Goal: Task Accomplishment & Management: Manage account settings

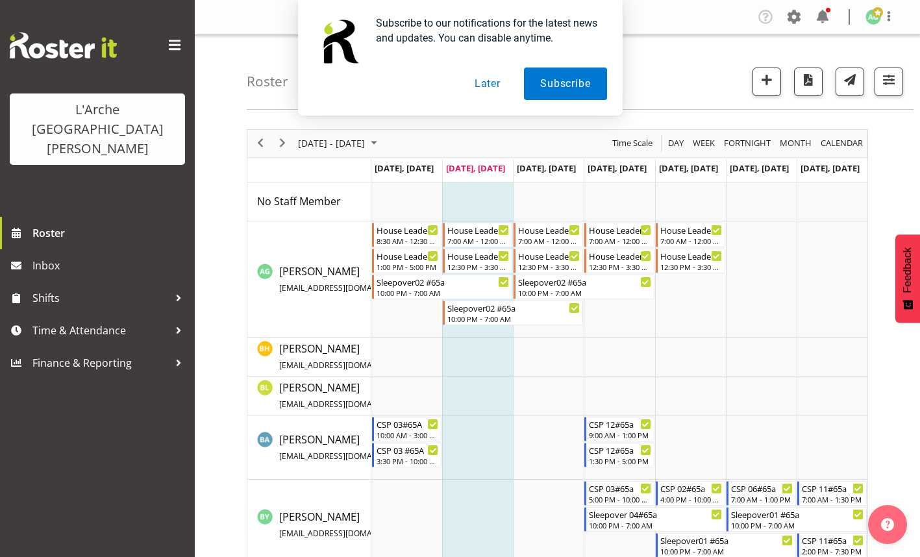
click at [484, 83] on button "Later" at bounding box center [488, 84] width 58 height 32
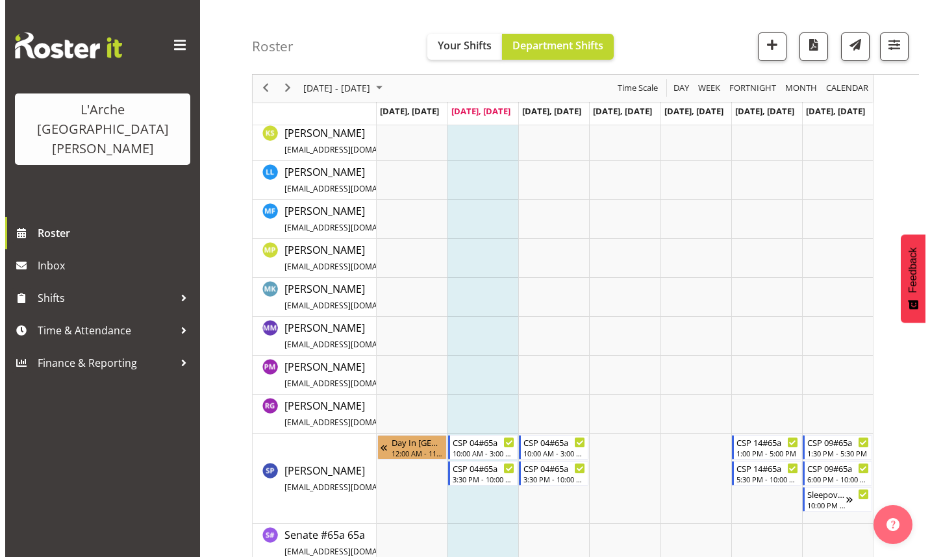
scroll to position [748, 0]
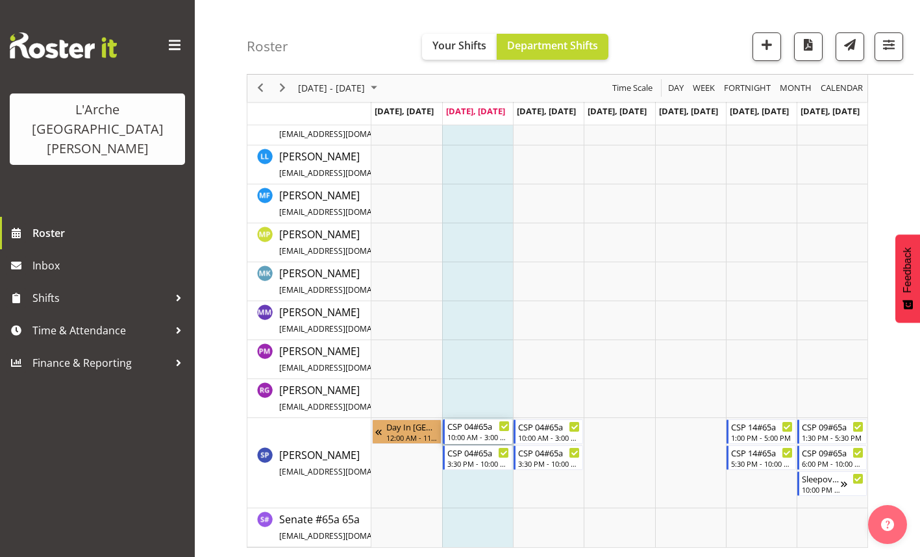
click at [468, 433] on div "10:00 AM - 3:00 PM" at bounding box center [479, 437] width 62 height 10
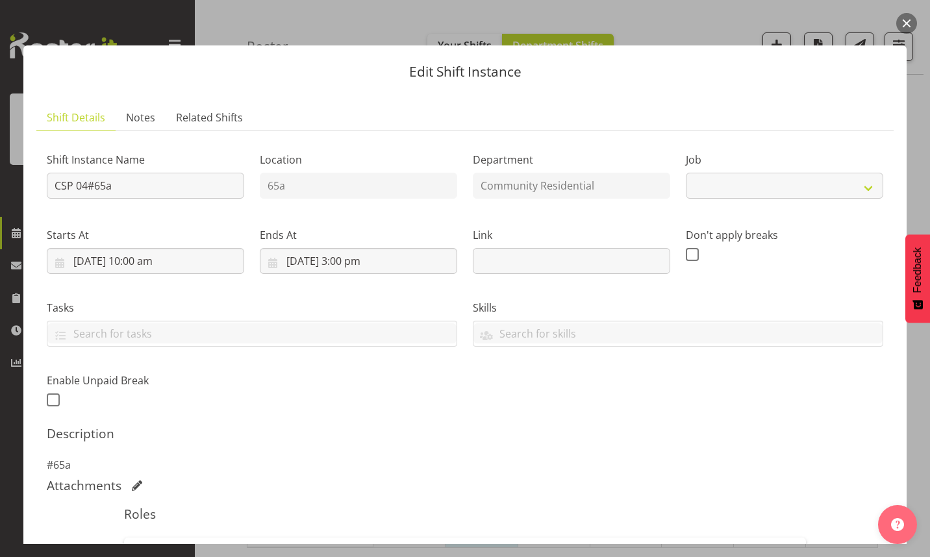
select select "2"
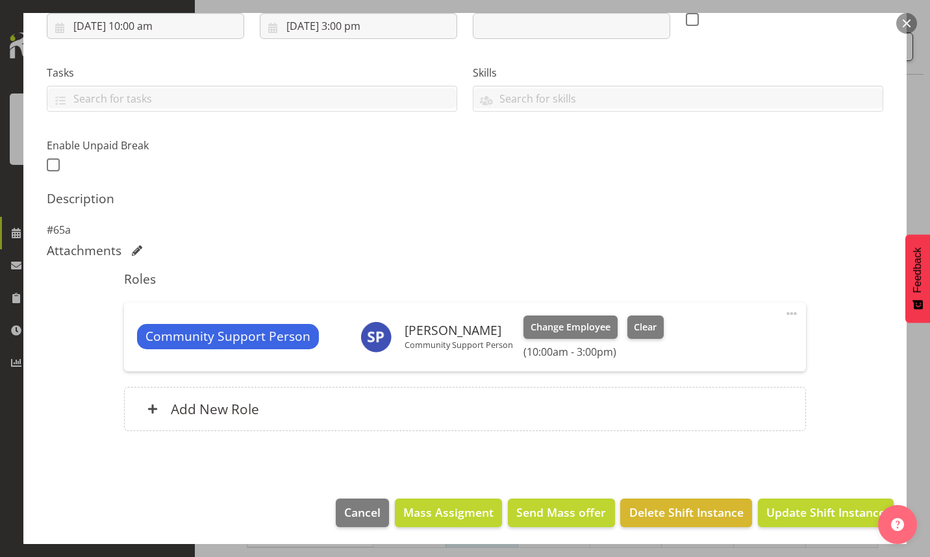
scroll to position [237, 0]
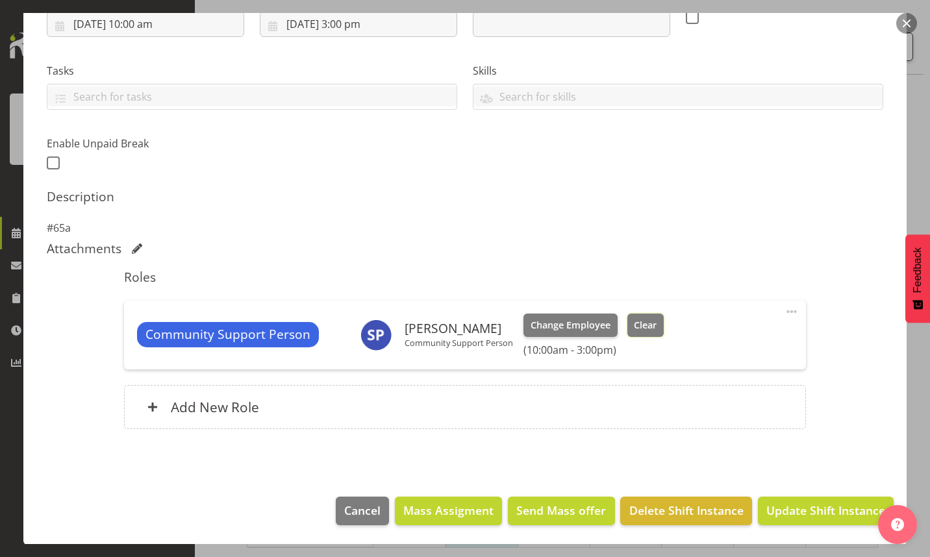
click at [646, 329] on span "Clear" at bounding box center [645, 325] width 23 height 14
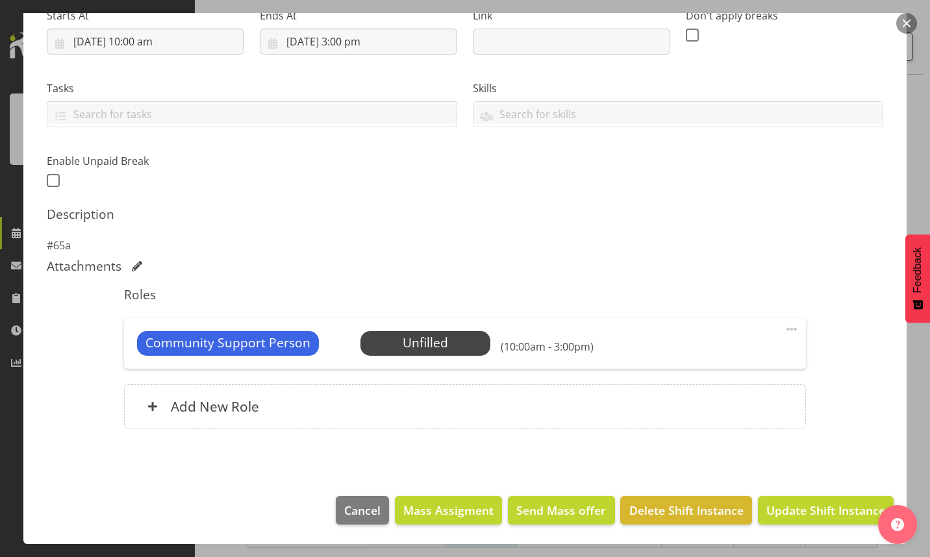
scroll to position [220, 0]
click at [796, 508] on span "Update Shift Instance" at bounding box center [825, 510] width 119 height 17
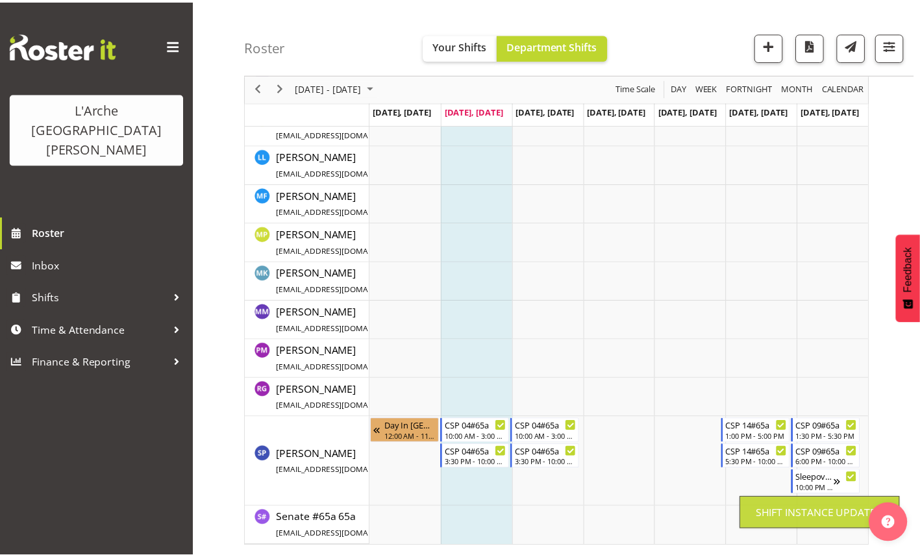
scroll to position [492, 0]
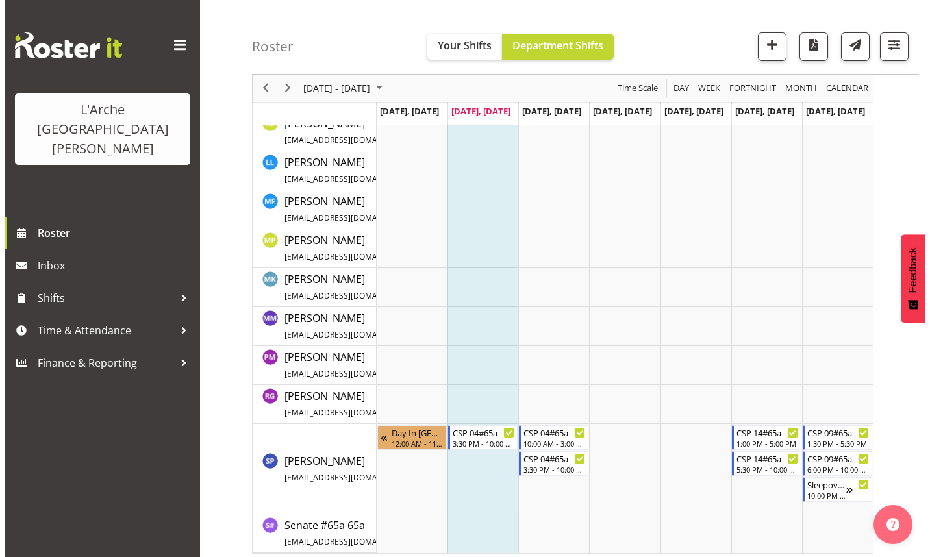
scroll to position [748, 0]
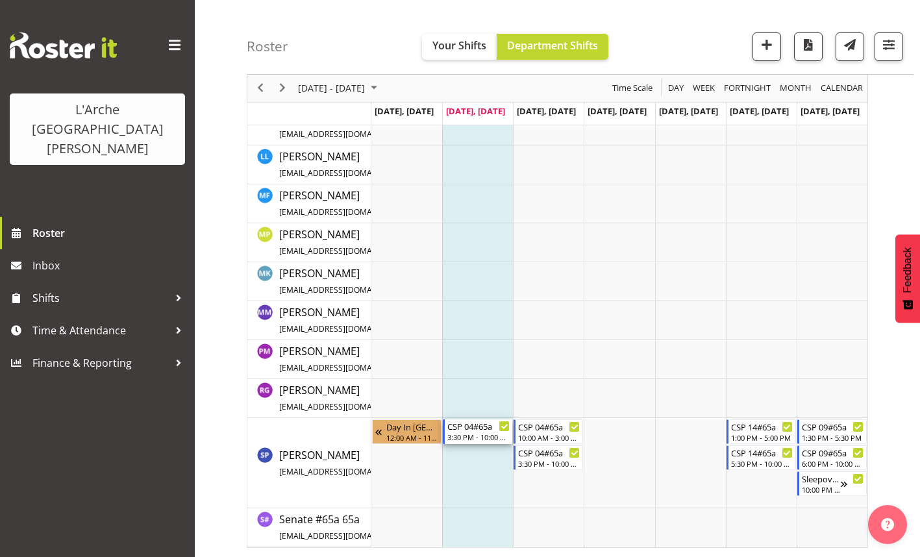
click at [479, 427] on div "CSP 04#65a" at bounding box center [479, 426] width 62 height 13
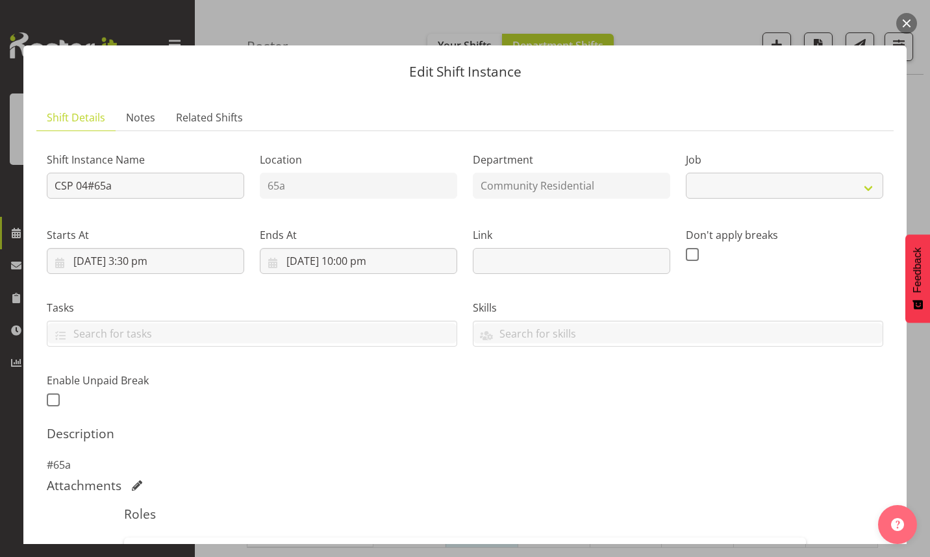
select select "2"
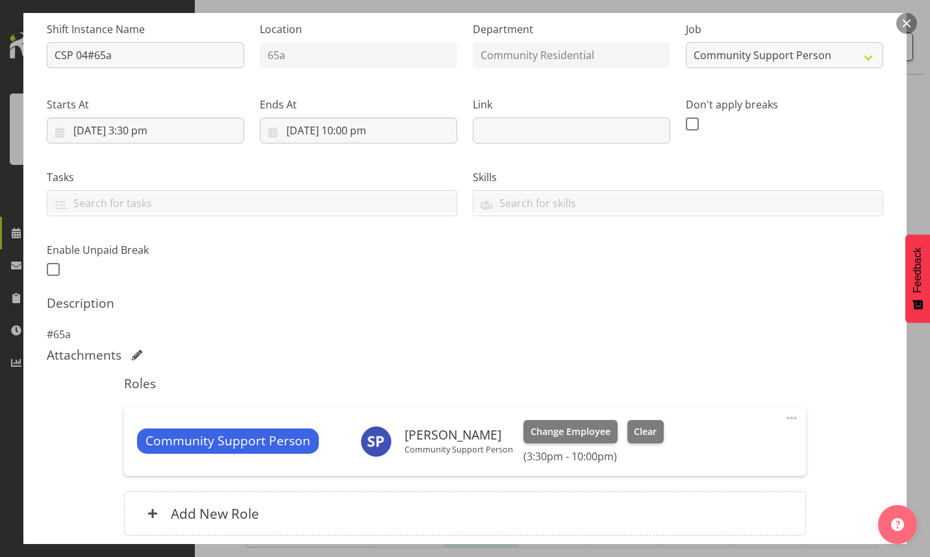
scroll to position [237, 0]
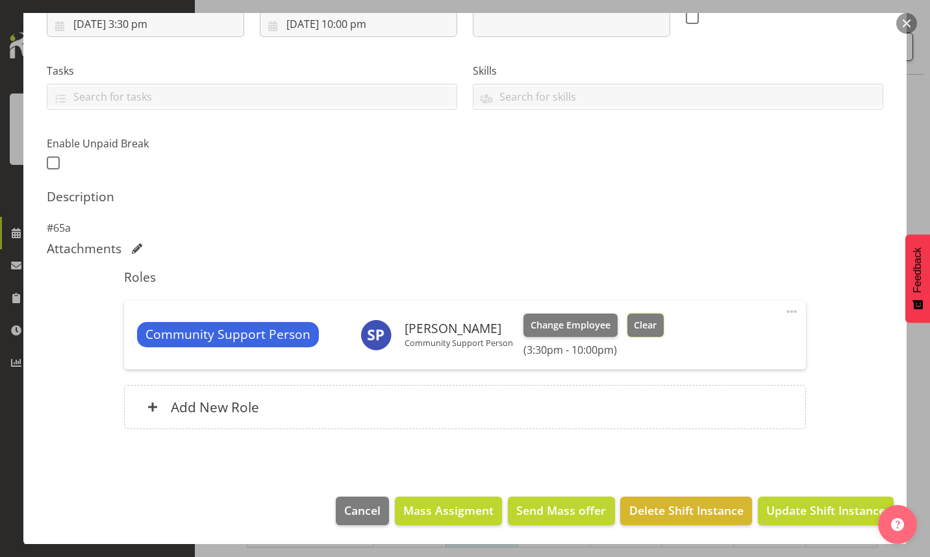
click at [642, 327] on span "Clear" at bounding box center [645, 325] width 23 height 14
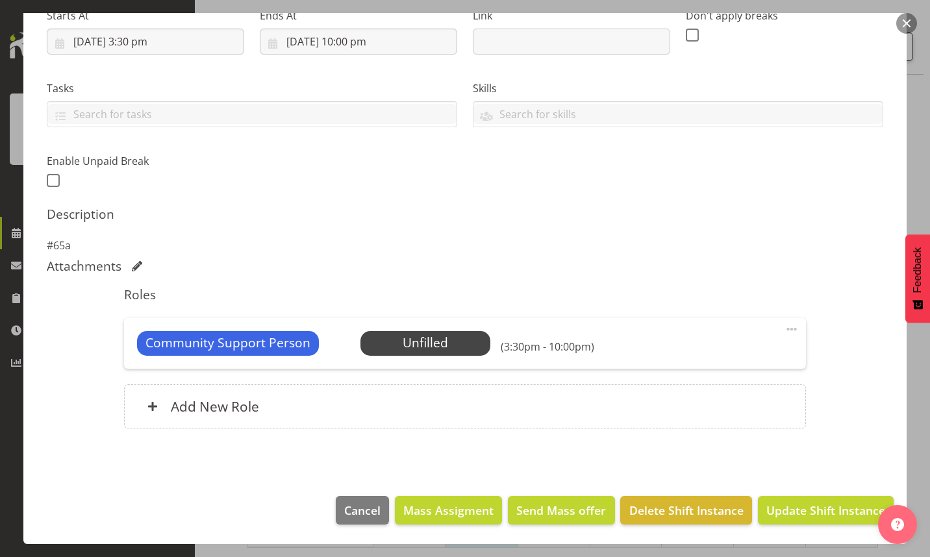
scroll to position [220, 0]
click at [813, 516] on span "Update Shift Instance" at bounding box center [825, 510] width 119 height 17
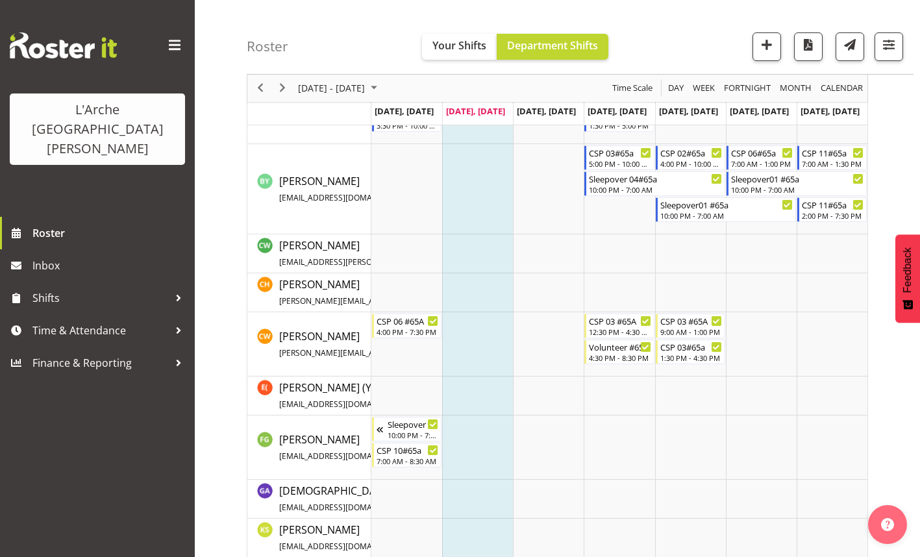
scroll to position [384, 0]
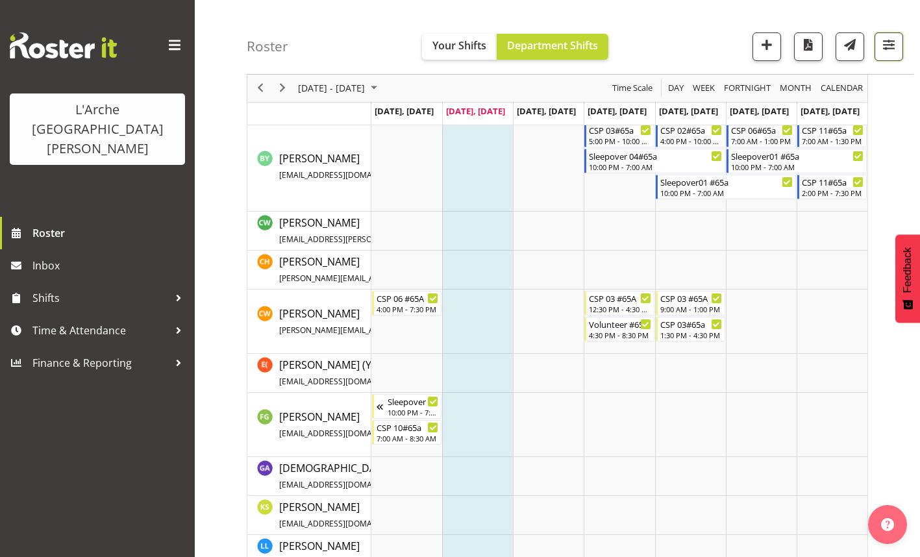
click at [887, 39] on span "button" at bounding box center [889, 44] width 17 height 17
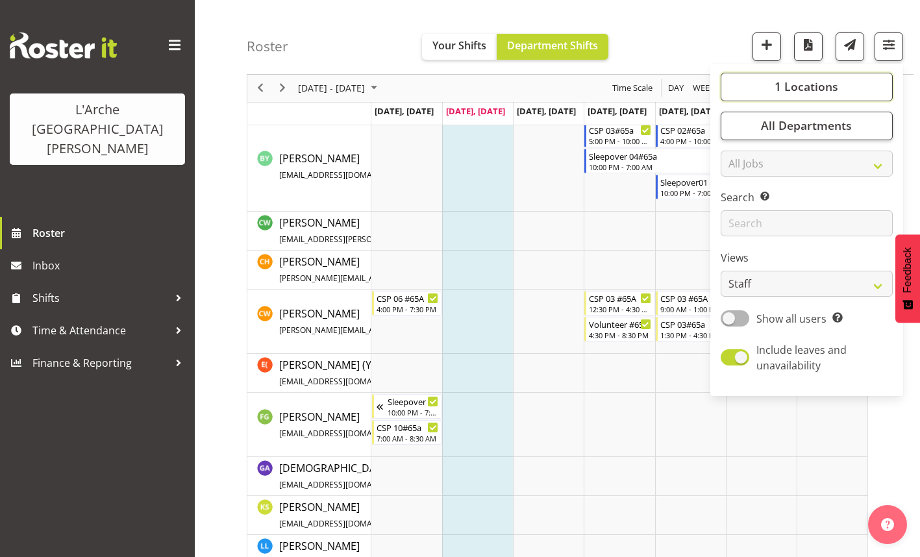
click at [805, 92] on span "1 Locations" at bounding box center [807, 87] width 64 height 16
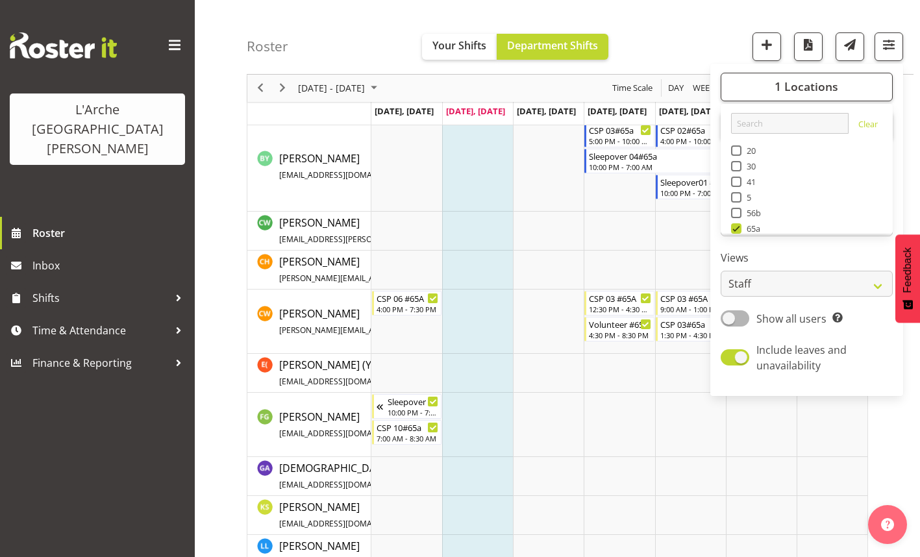
click at [742, 183] on span "41" at bounding box center [749, 182] width 15 height 10
click at [740, 183] on input "41" at bounding box center [735, 182] width 8 height 8
checkbox input "true"
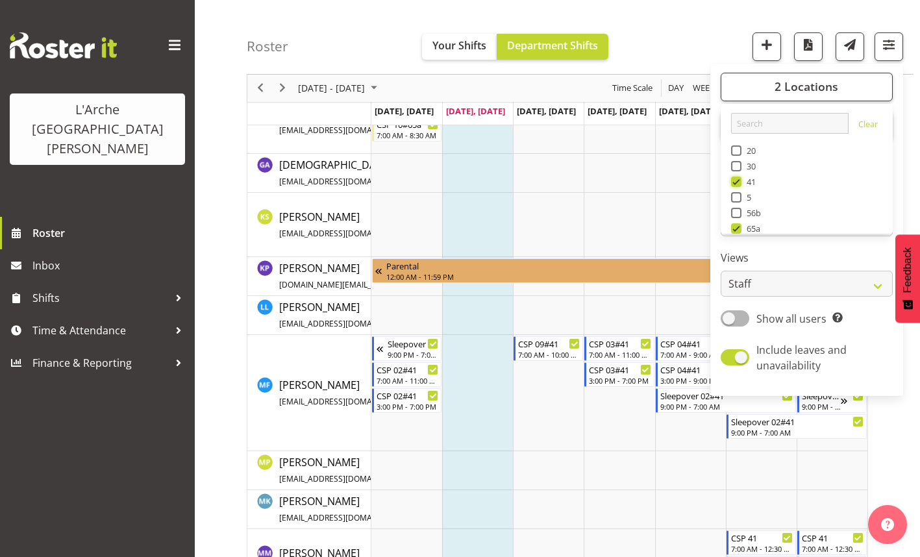
scroll to position [820, 0]
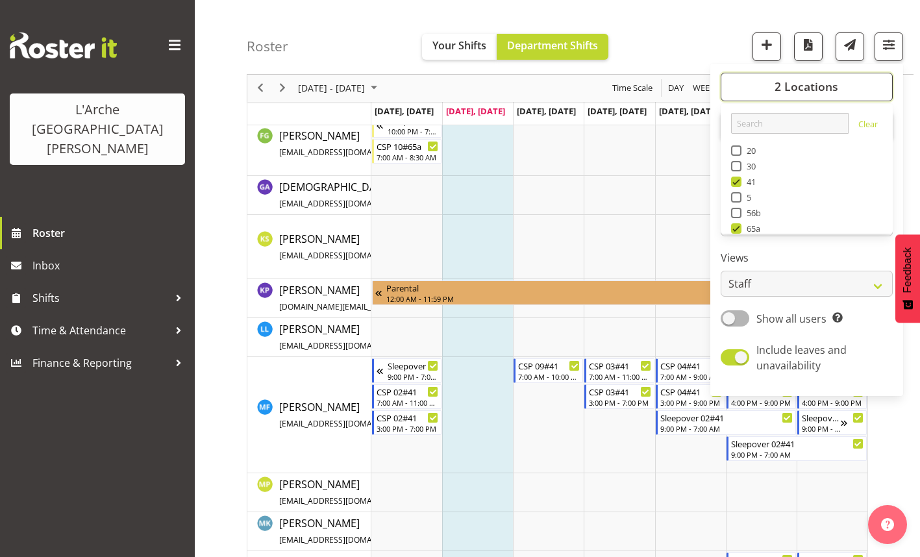
click at [811, 92] on span "2 Locations" at bounding box center [807, 87] width 64 height 16
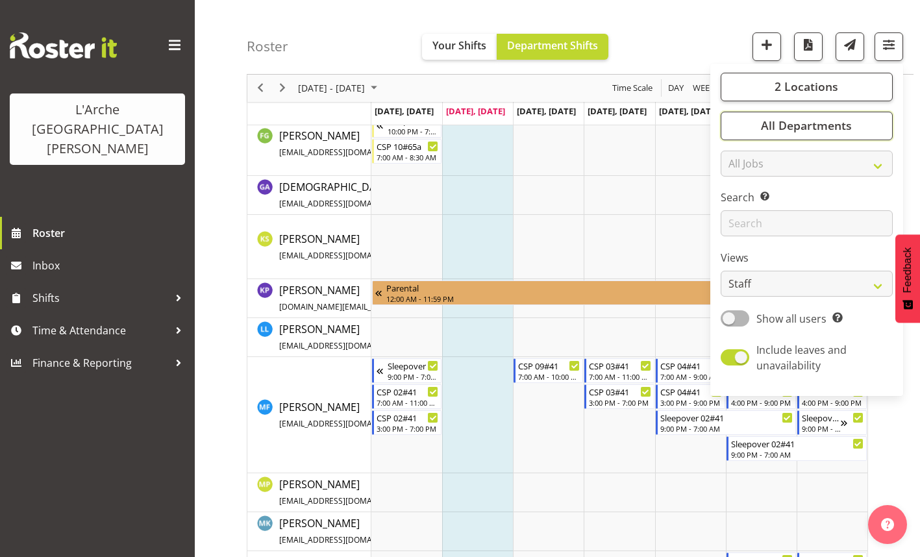
click at [810, 123] on span "All Departments" at bounding box center [806, 126] width 91 height 16
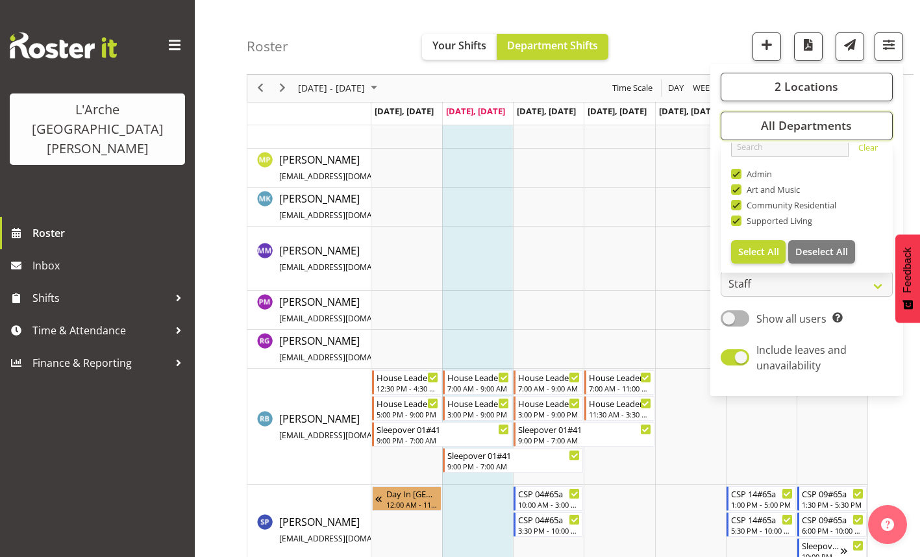
scroll to position [0, 0]
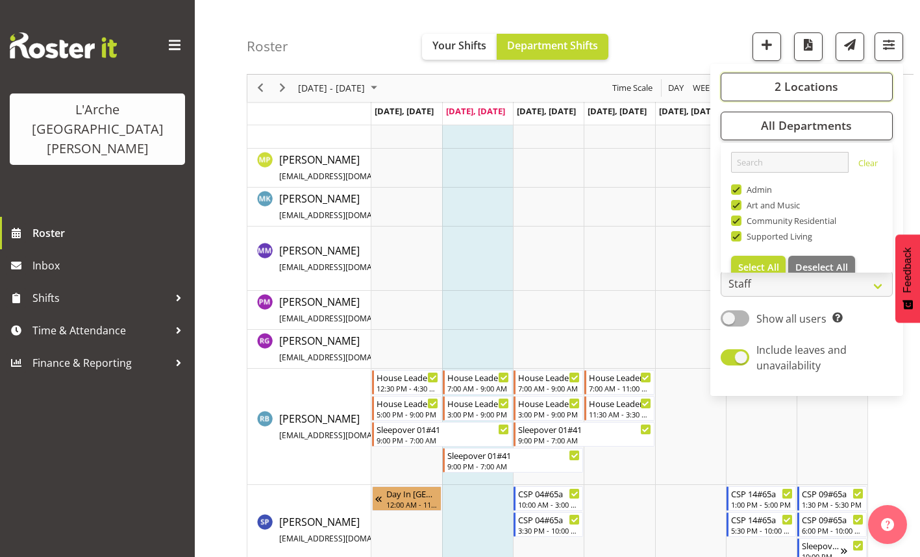
click at [794, 84] on span "2 Locations" at bounding box center [807, 87] width 64 height 16
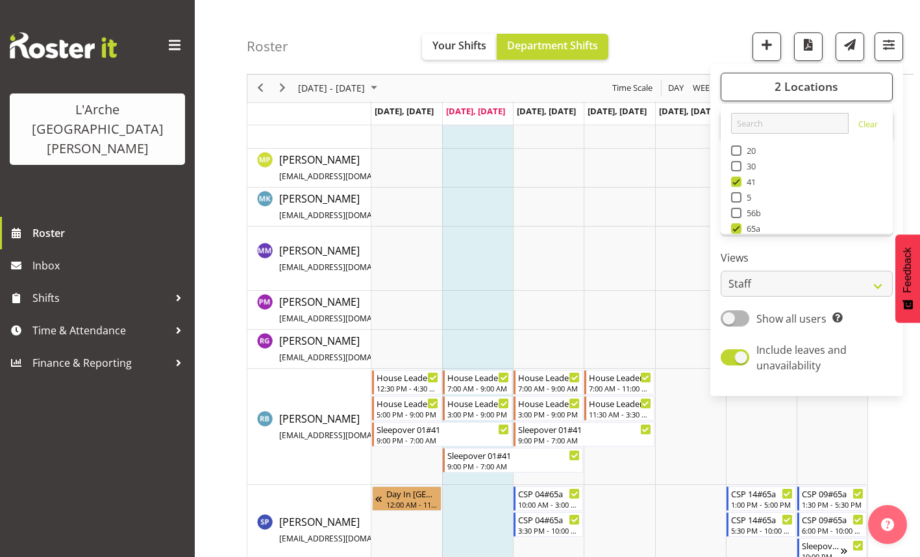
click at [737, 168] on span at bounding box center [736, 166] width 10 height 10
click at [737, 168] on input "30" at bounding box center [735, 166] width 8 height 8
checkbox input "true"
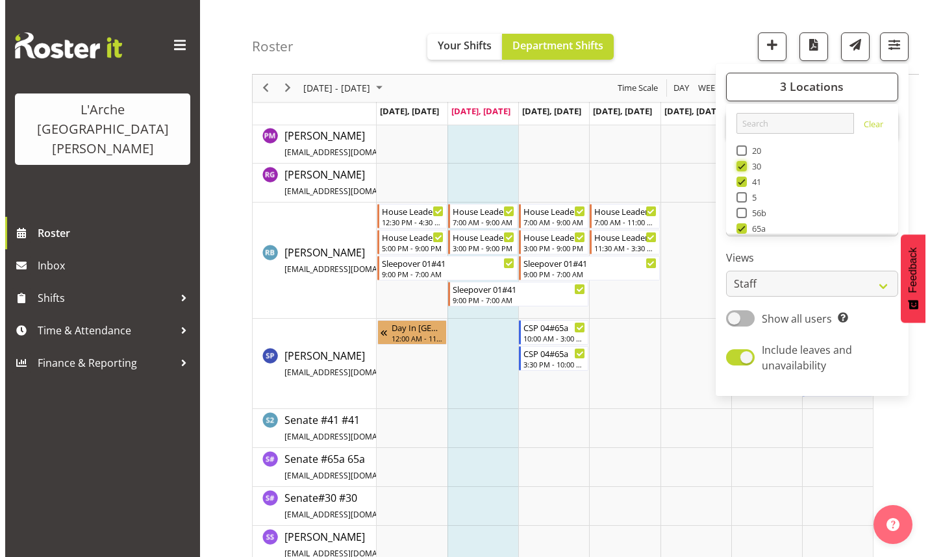
scroll to position [1639, 0]
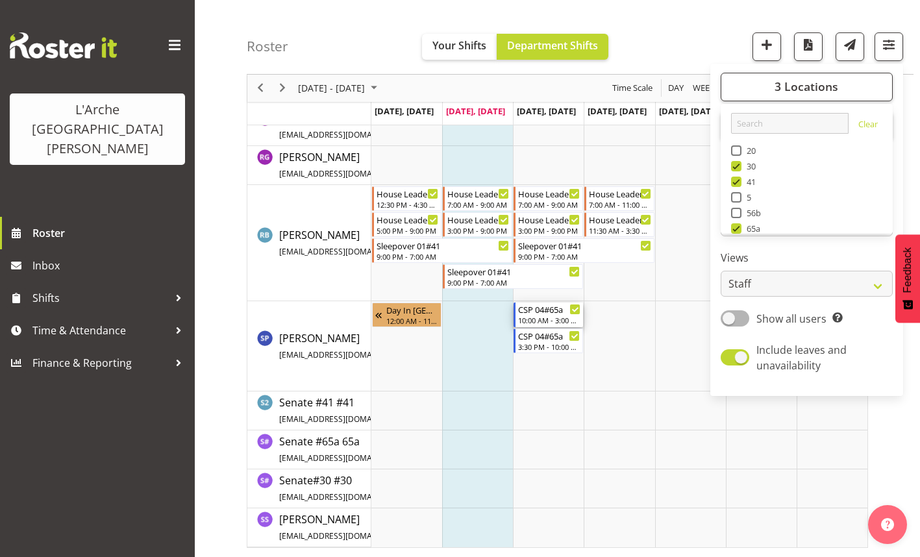
click at [550, 319] on div "10:00 AM - 3:00 PM" at bounding box center [549, 320] width 62 height 10
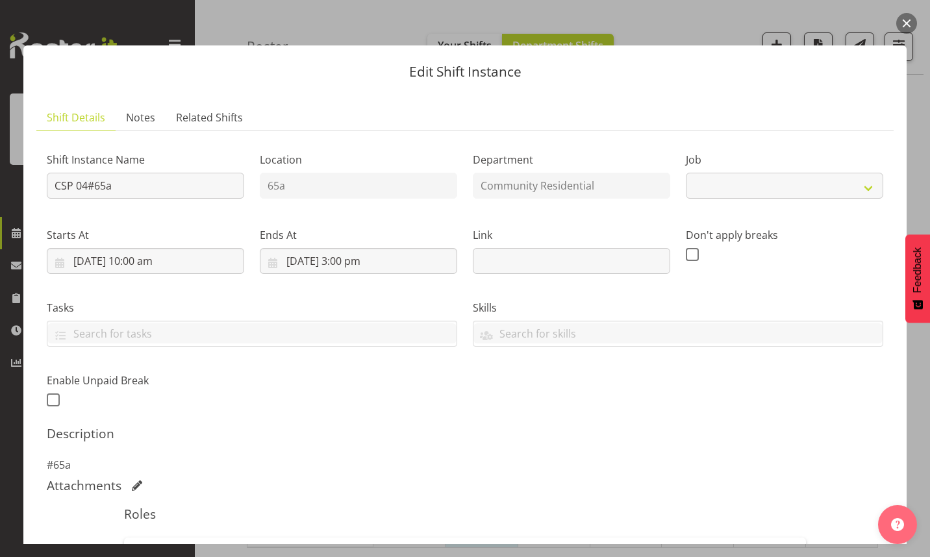
select select "2"
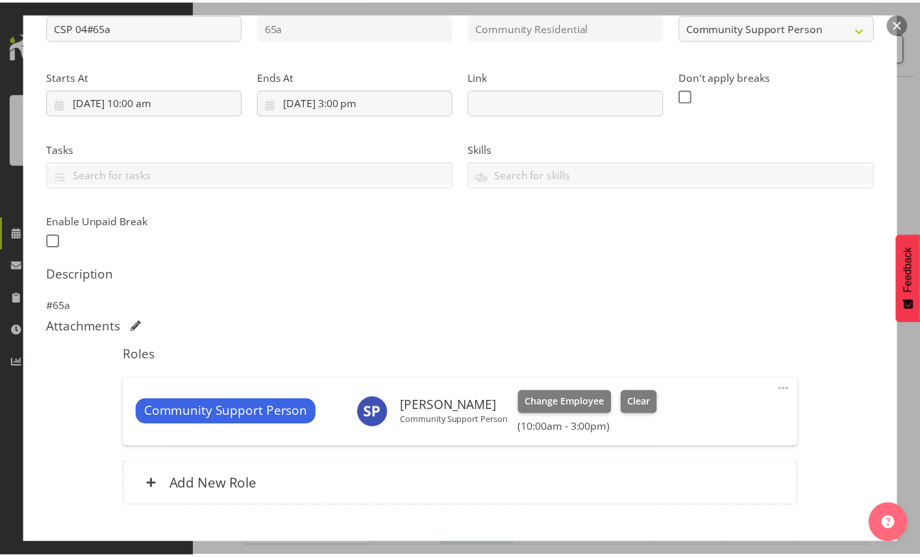
scroll to position [195, 0]
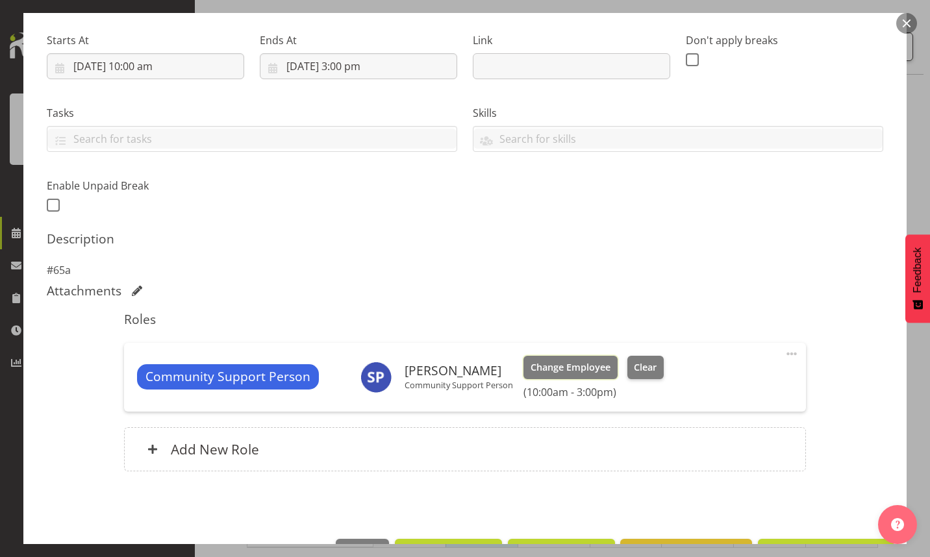
click at [579, 370] on span "Change Employee" at bounding box center [571, 367] width 80 height 14
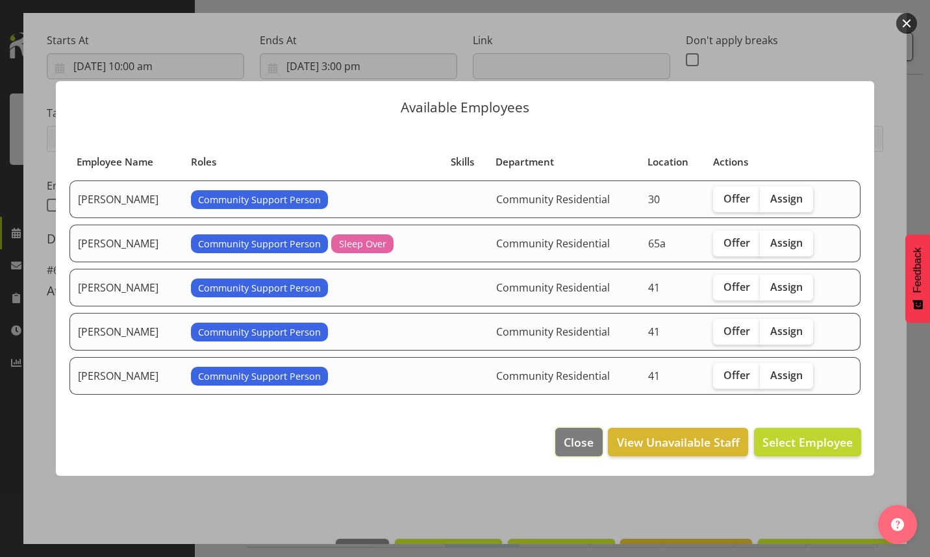
click at [578, 442] on span "Close" at bounding box center [579, 442] width 30 height 17
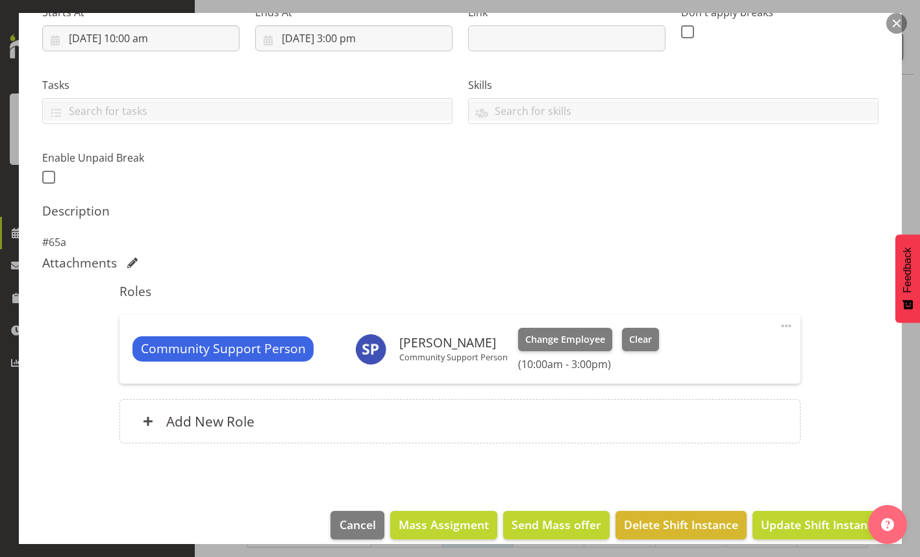
scroll to position [237, 0]
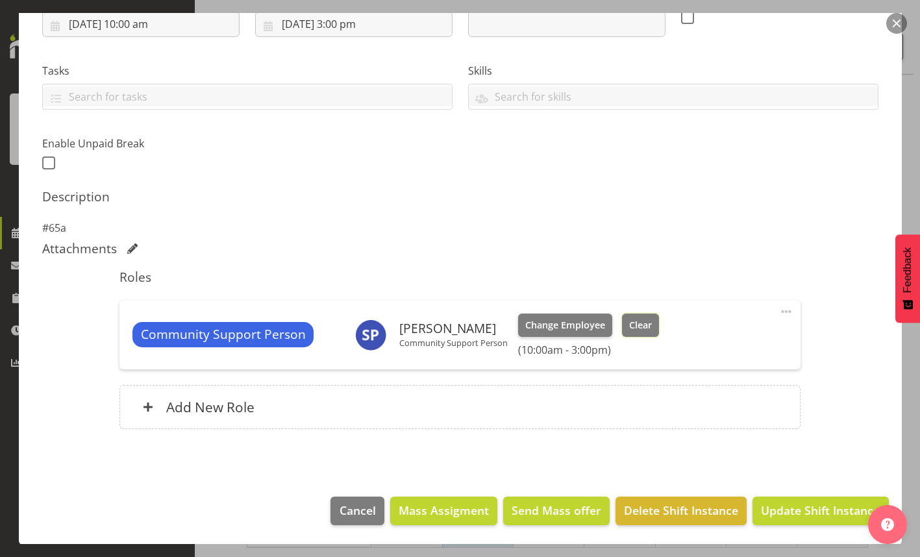
click at [630, 325] on span "Clear" at bounding box center [640, 325] width 23 height 14
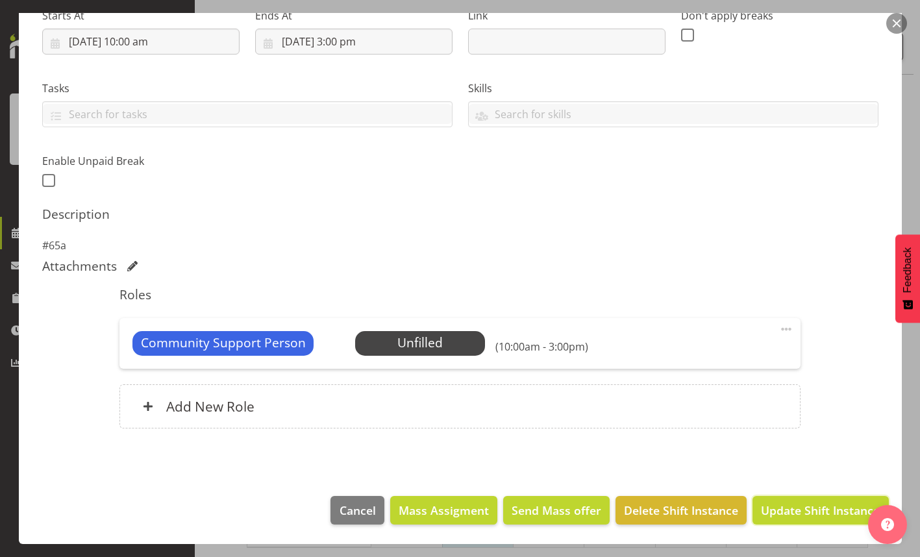
click at [794, 514] on span "Update Shift Instance" at bounding box center [820, 510] width 119 height 17
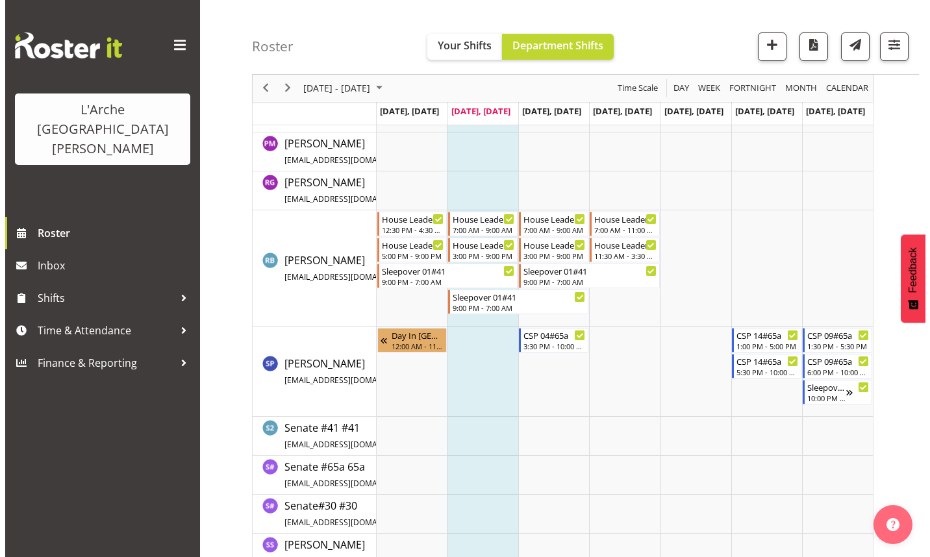
scroll to position [1665, 0]
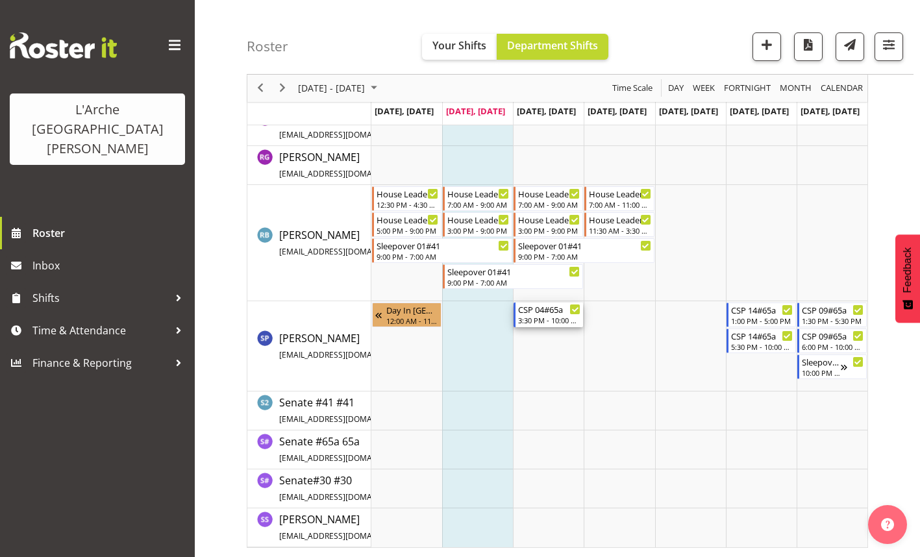
click at [540, 321] on div "3:30 PM - 10:00 PM" at bounding box center [549, 320] width 62 height 10
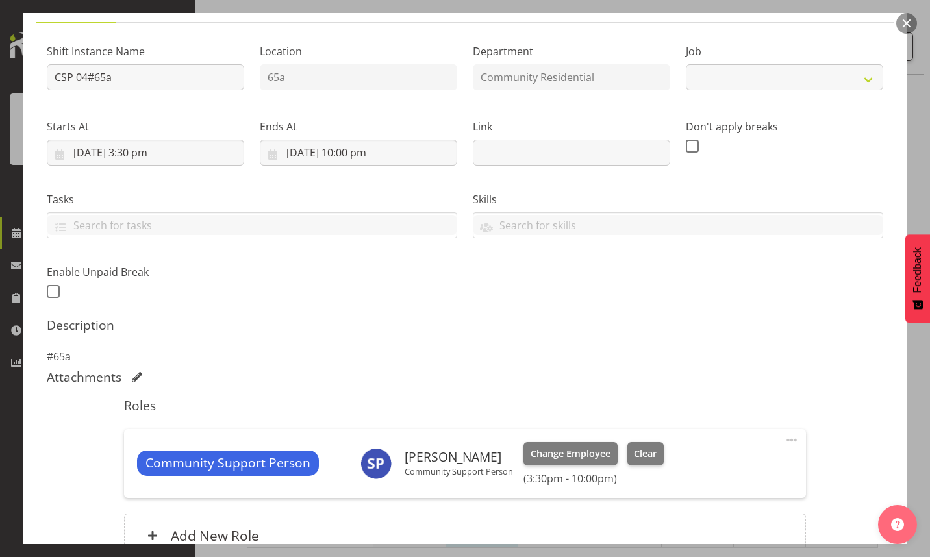
select select "2"
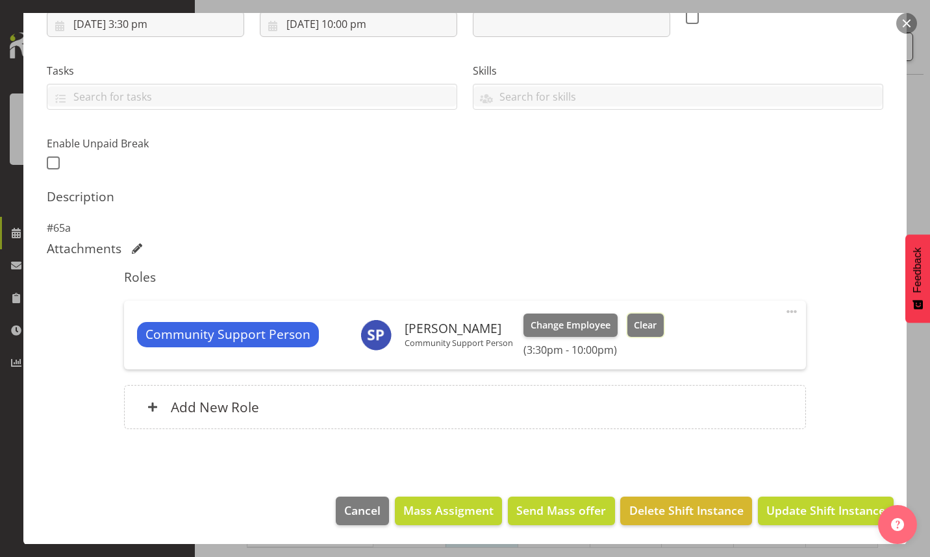
click at [646, 323] on span "Clear" at bounding box center [645, 325] width 23 height 14
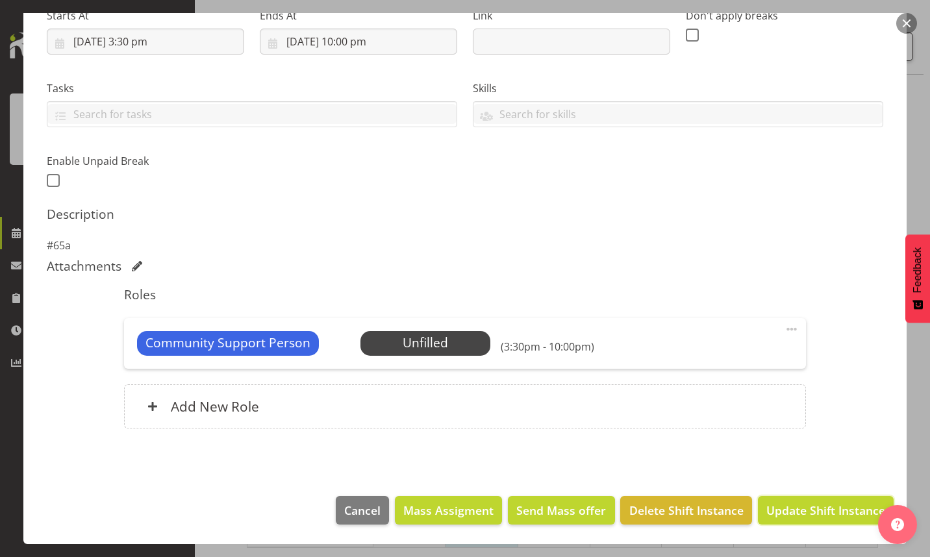
click at [797, 508] on span "Update Shift Instance" at bounding box center [825, 510] width 119 height 17
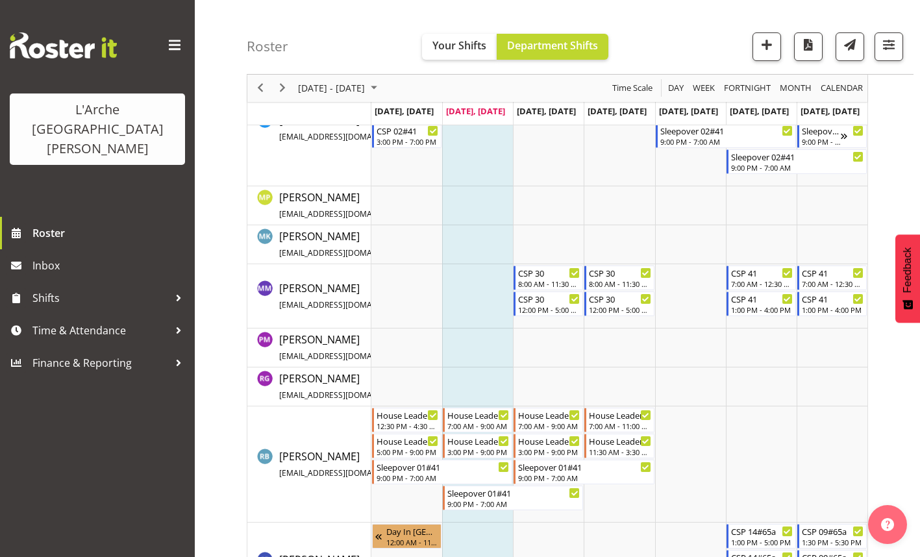
scroll to position [1494, 0]
